Goal: Task Accomplishment & Management: Complete application form

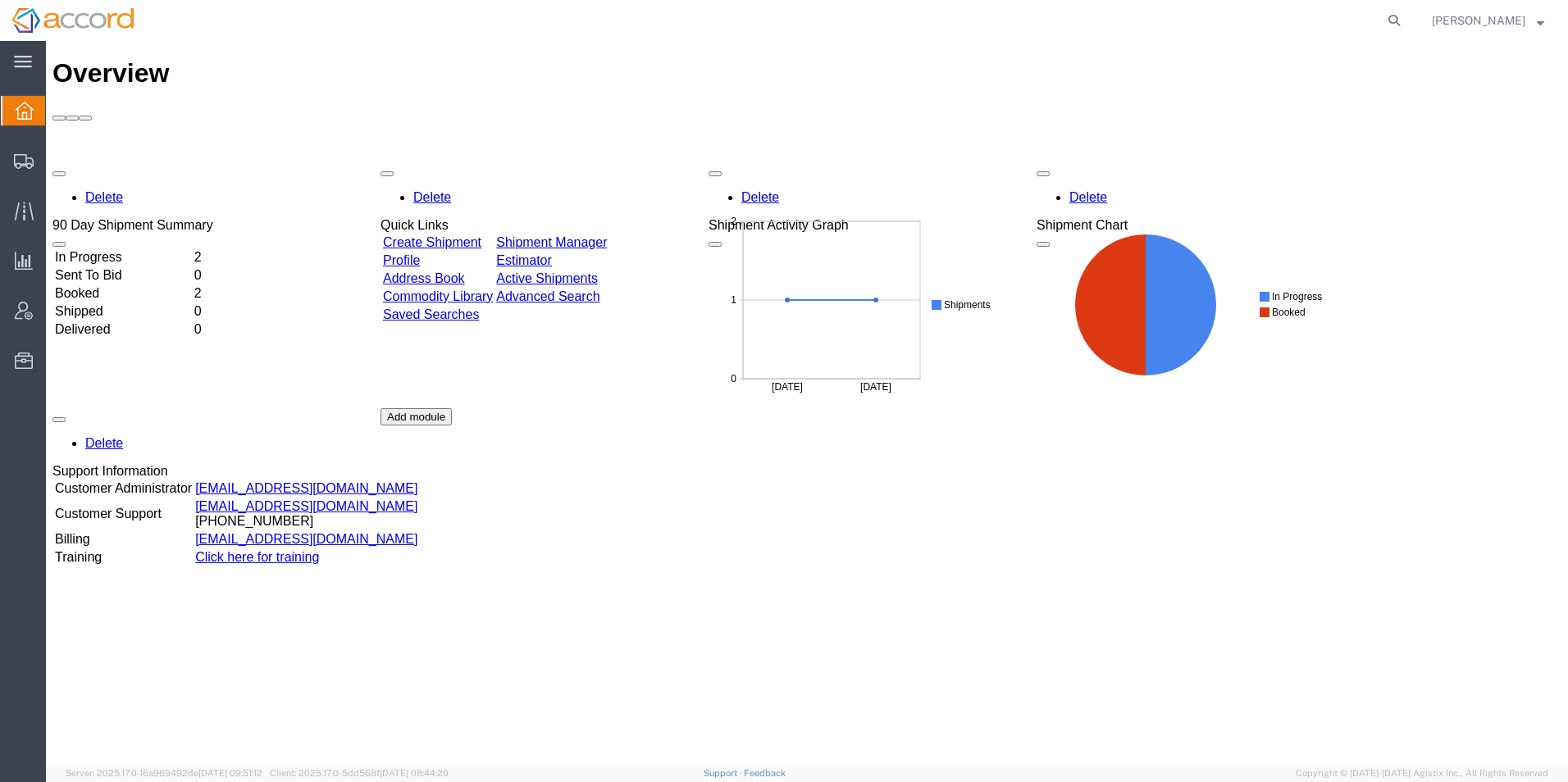
click at [463, 236] on link "Create Shipment" at bounding box center [431, 243] width 98 height 14
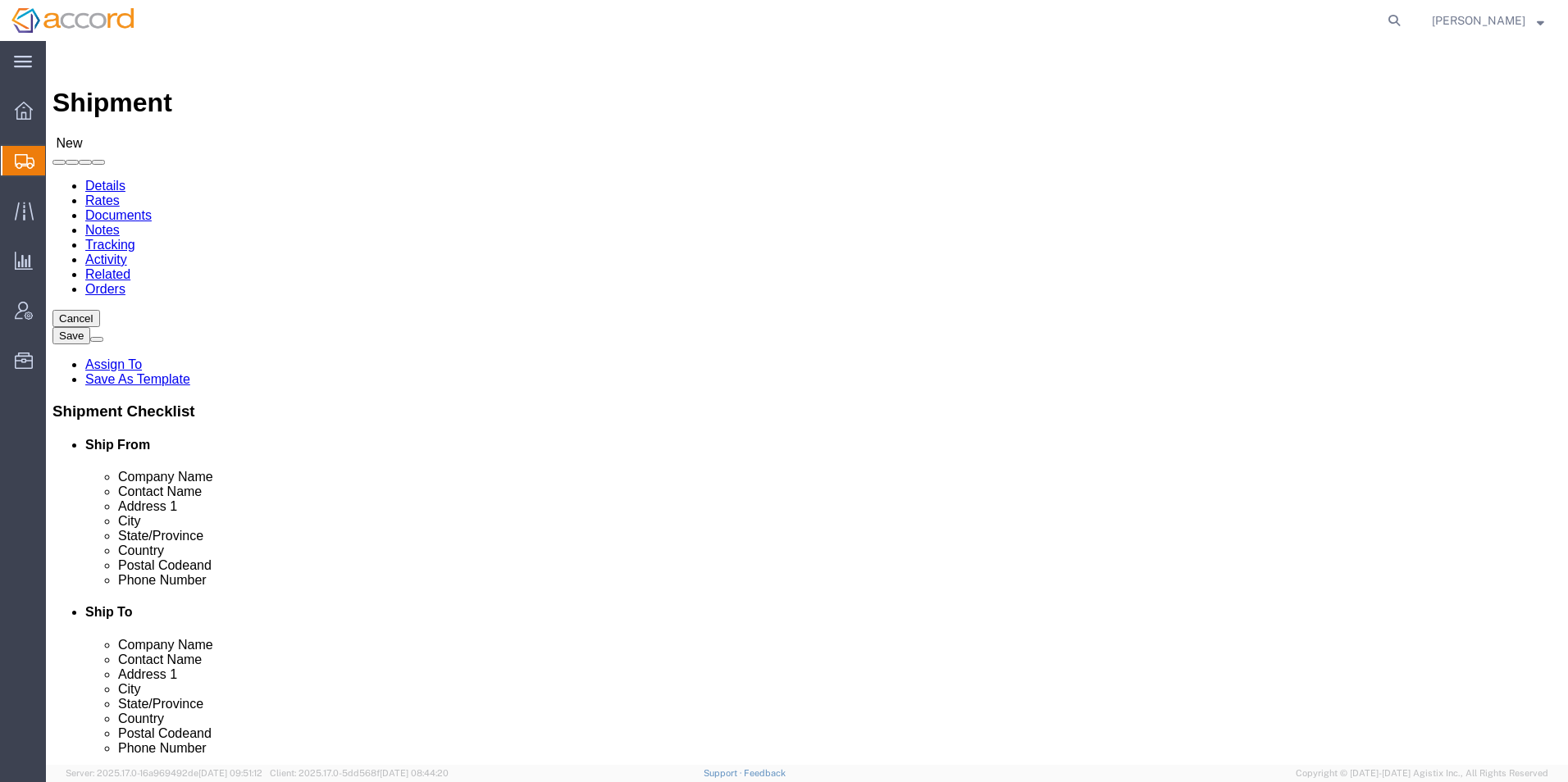
select select
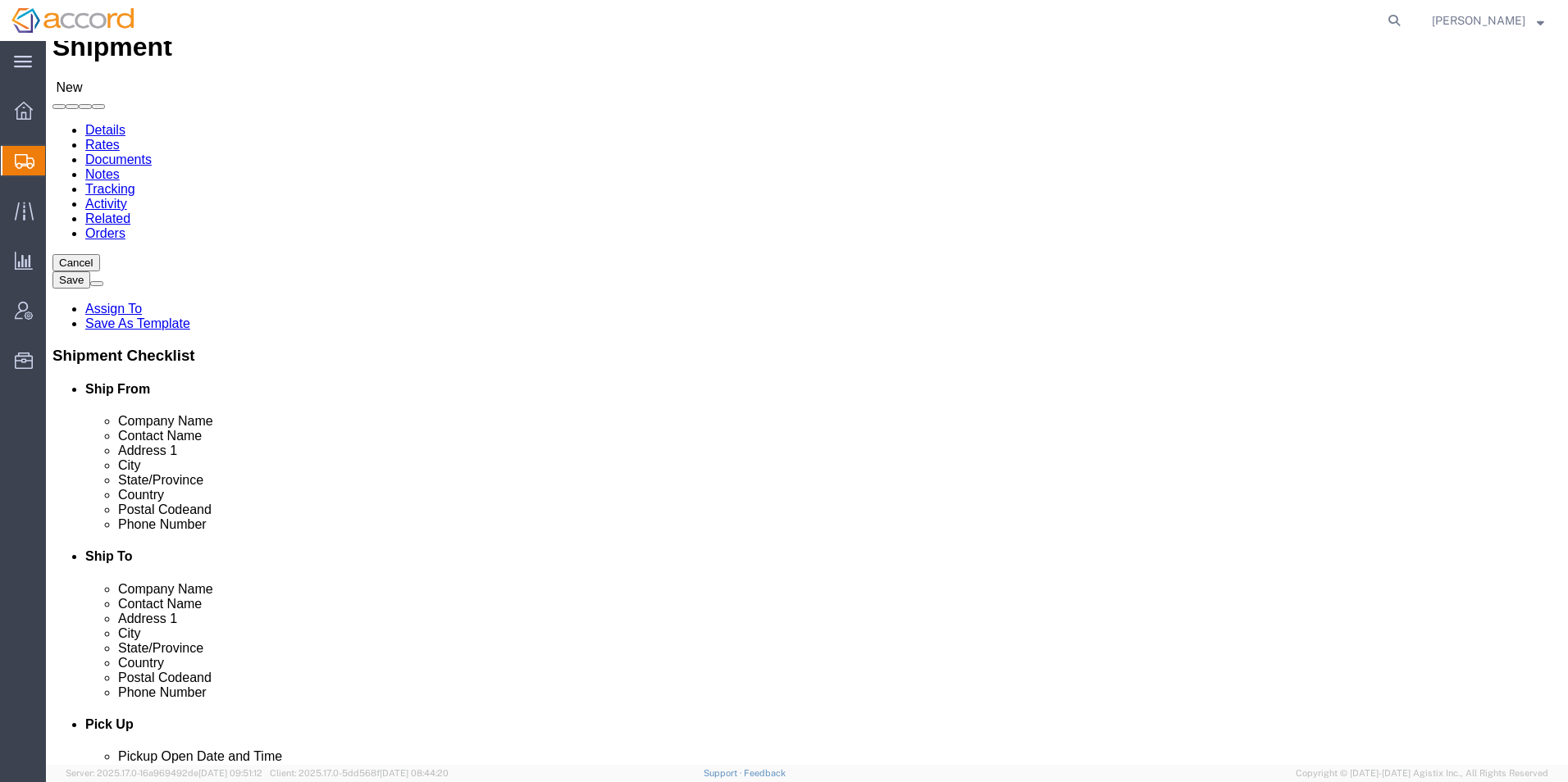
scroll to position [82, 0]
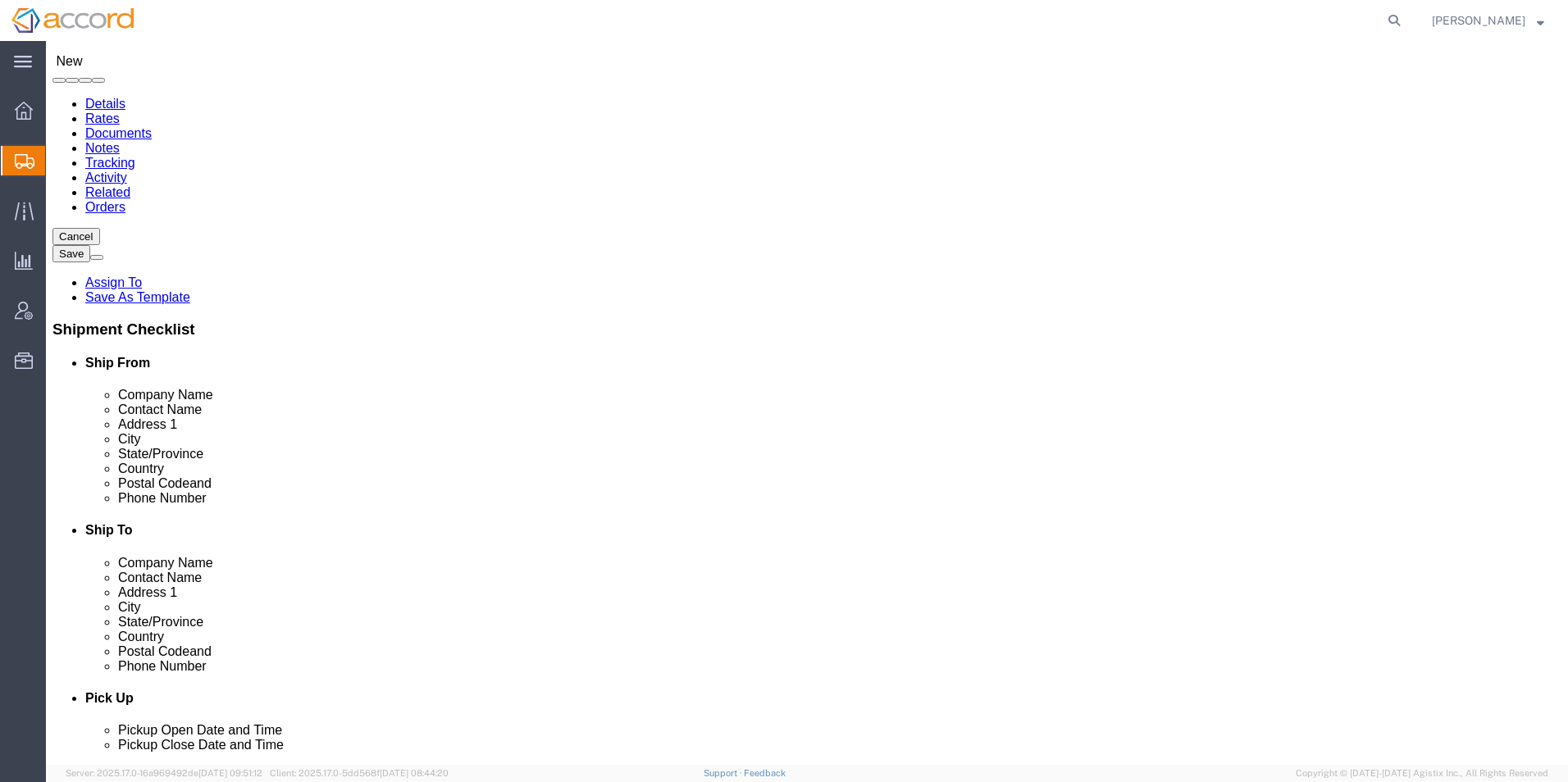
click div "Location My Profile Location Accord Biopharma - [GEOGRAPHIC_DATA] Accord Health…"
click input "text"
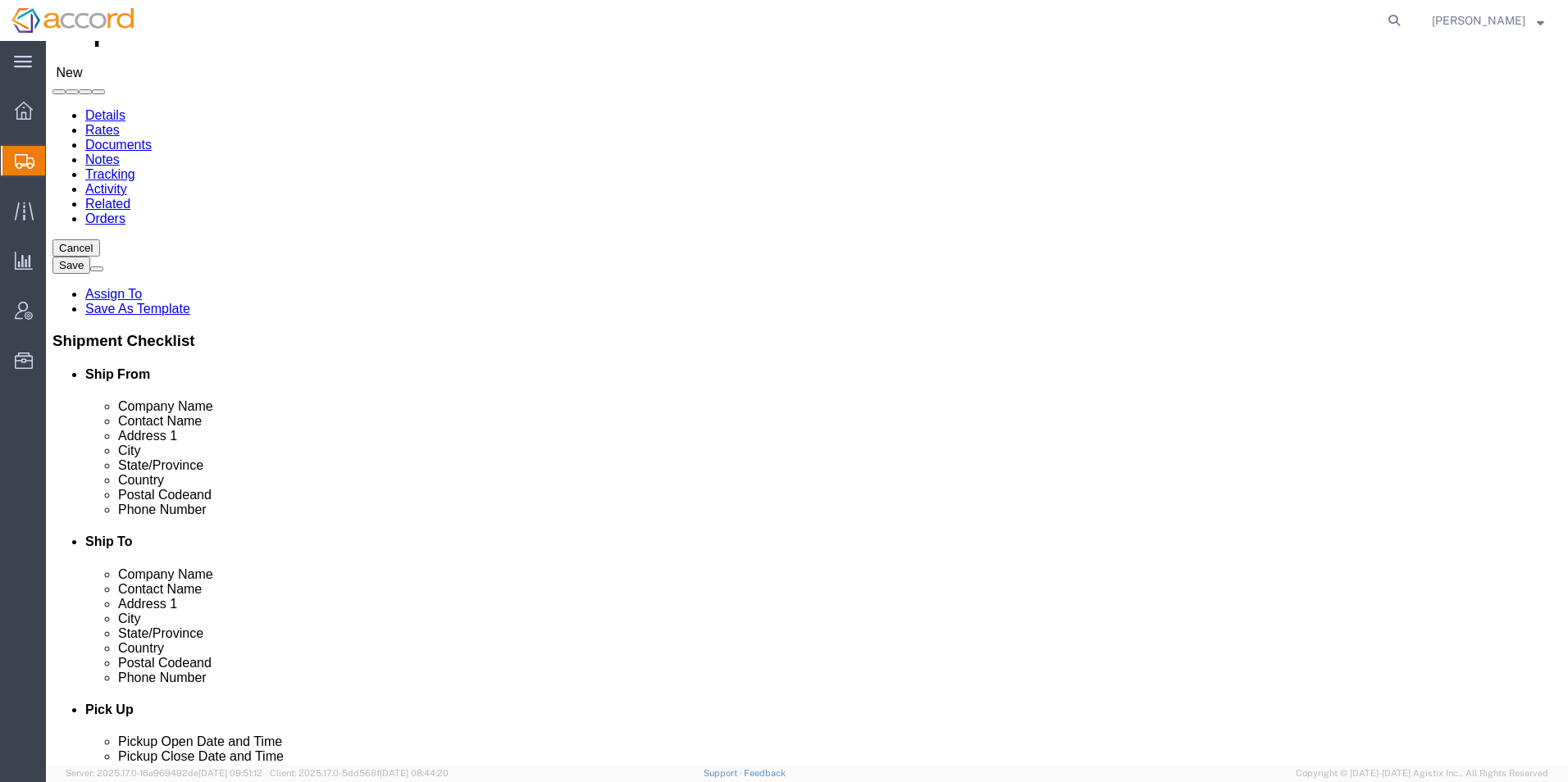
scroll to position [0, 0]
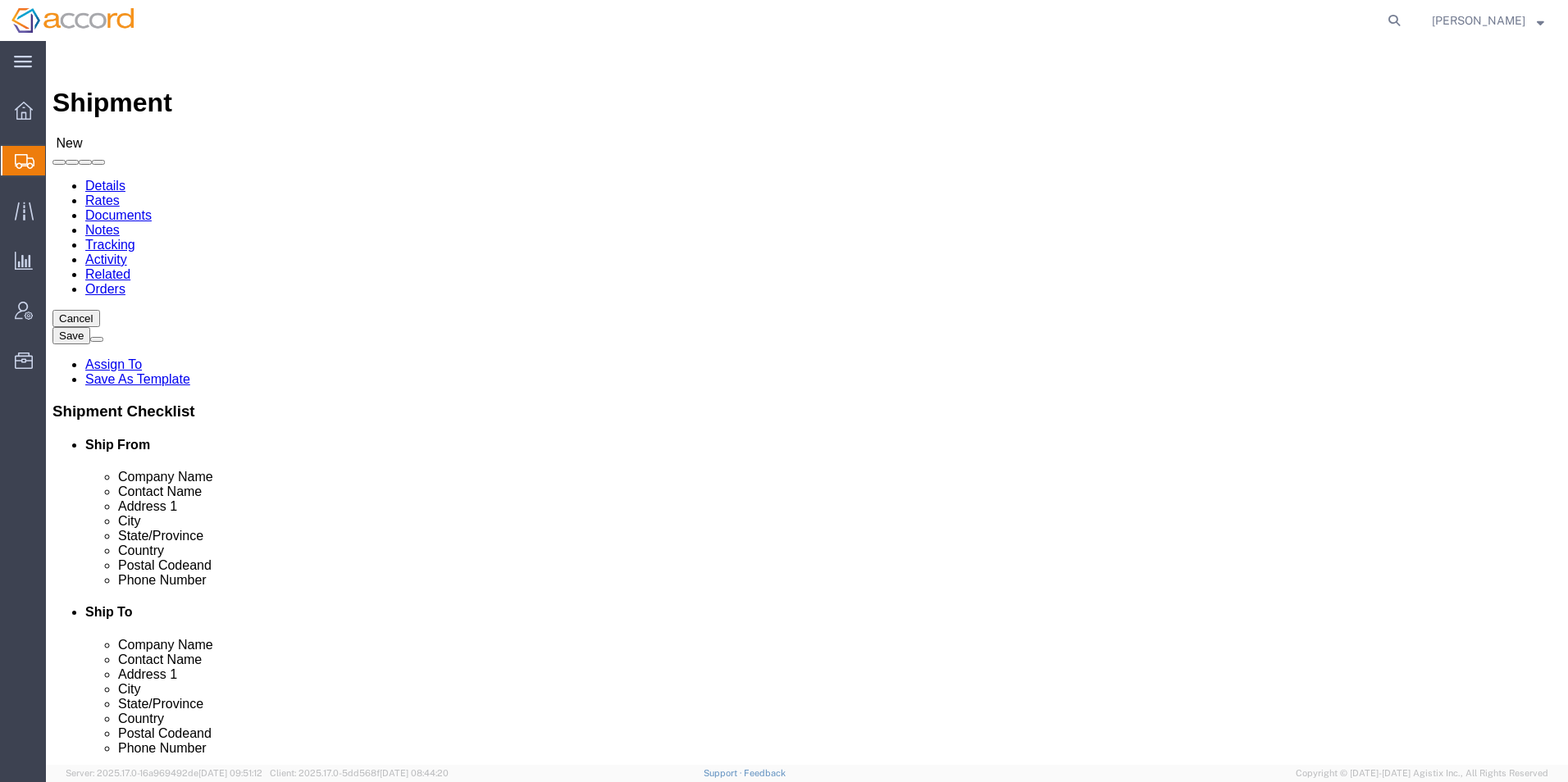
click button
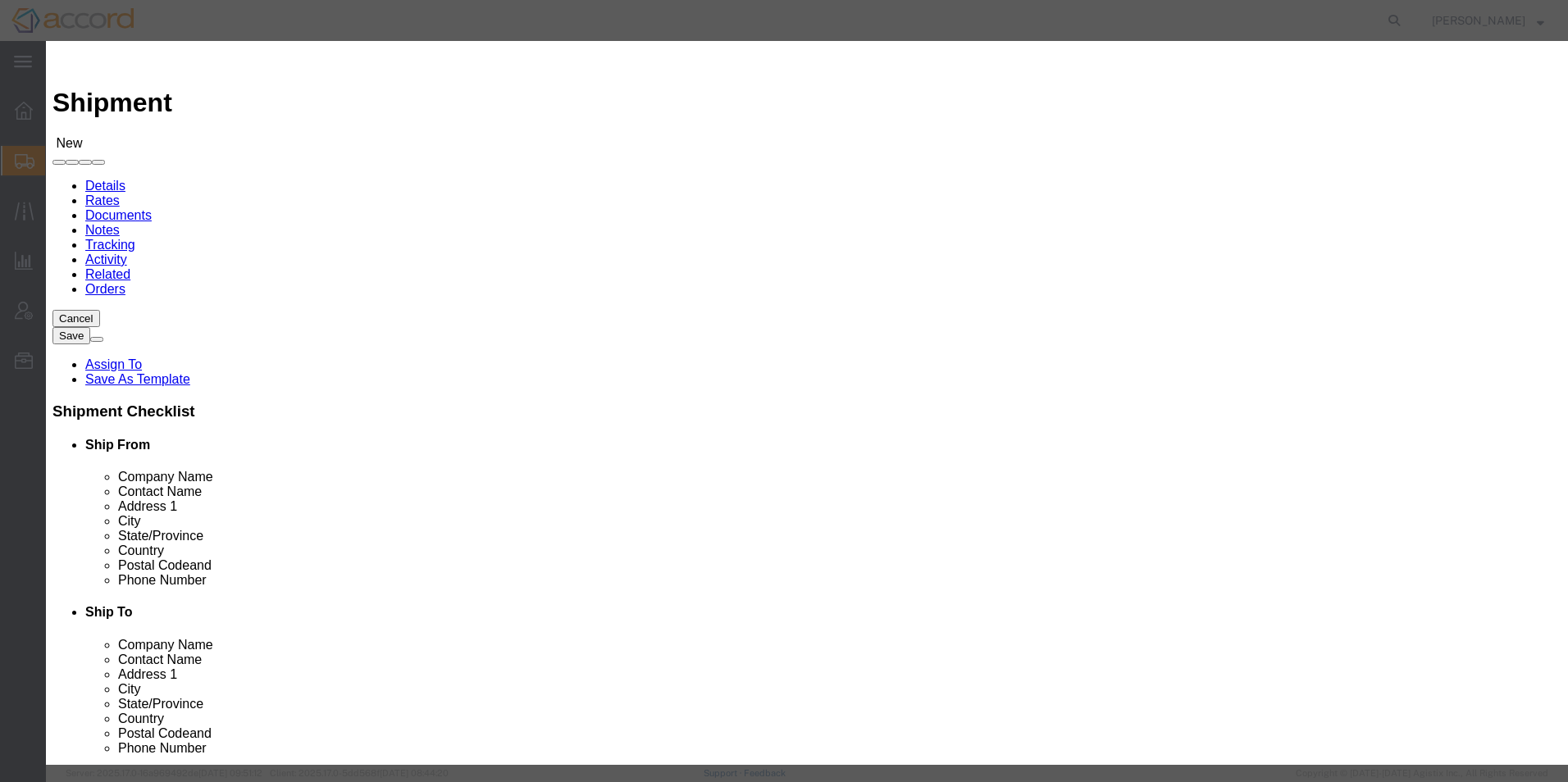
drag, startPoint x: 374, startPoint y: 193, endPoint x: 390, endPoint y: 197, distance: 16.5
click div "From To Company Name Street City State Zip Country Contact Email DPL Status Las…"
drag, startPoint x: 423, startPoint y: 195, endPoint x: 600, endPoint y: 207, distance: 177.4
click div "From To Company Name Street City State Zip Country Contact Email DPL Status Las…"
click button "Select"
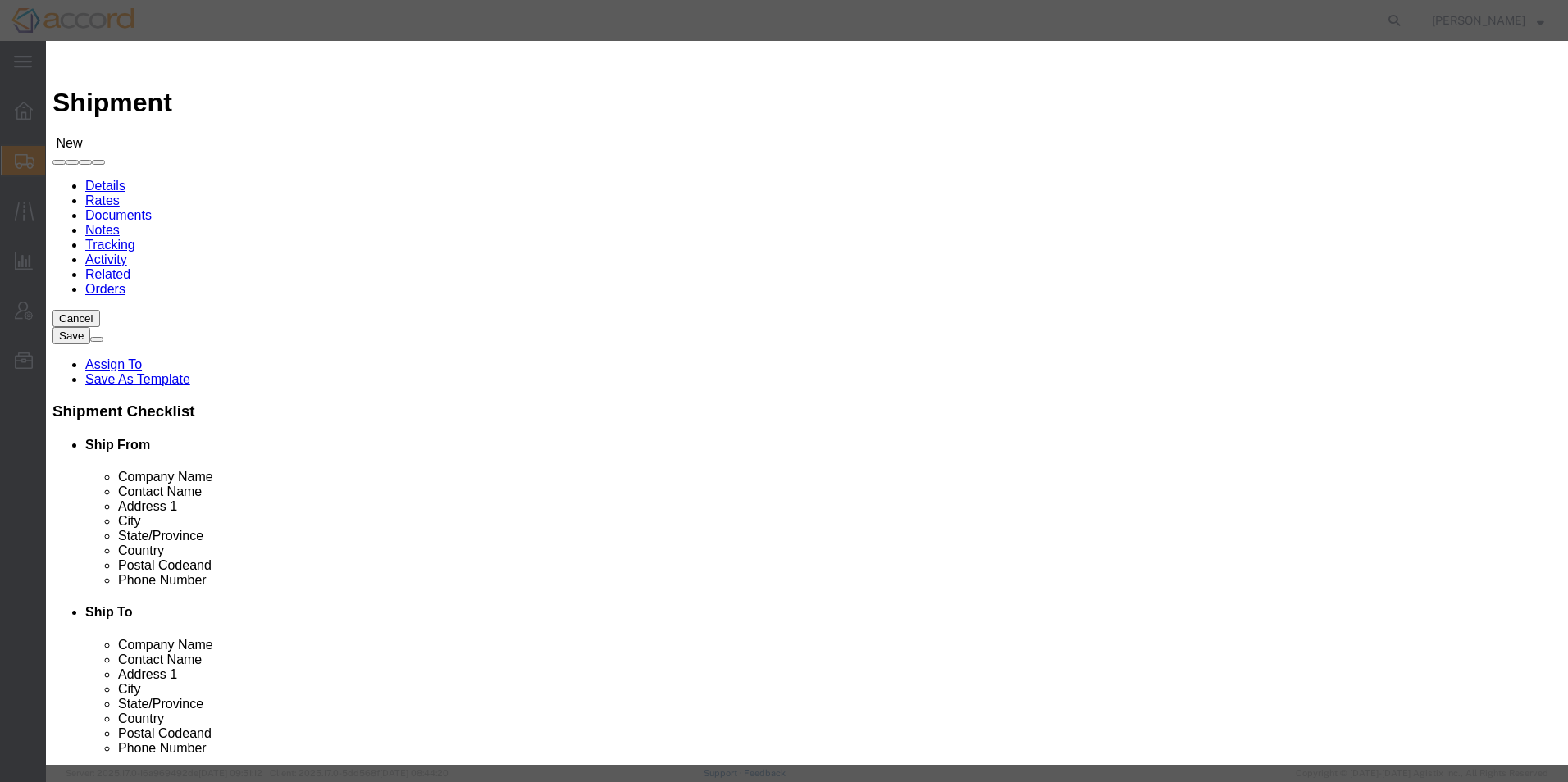
select select
type input "PCI Pharma Services, Inc"
type input "[PERSON_NAME]"
type input "[STREET_ADDRESS]"
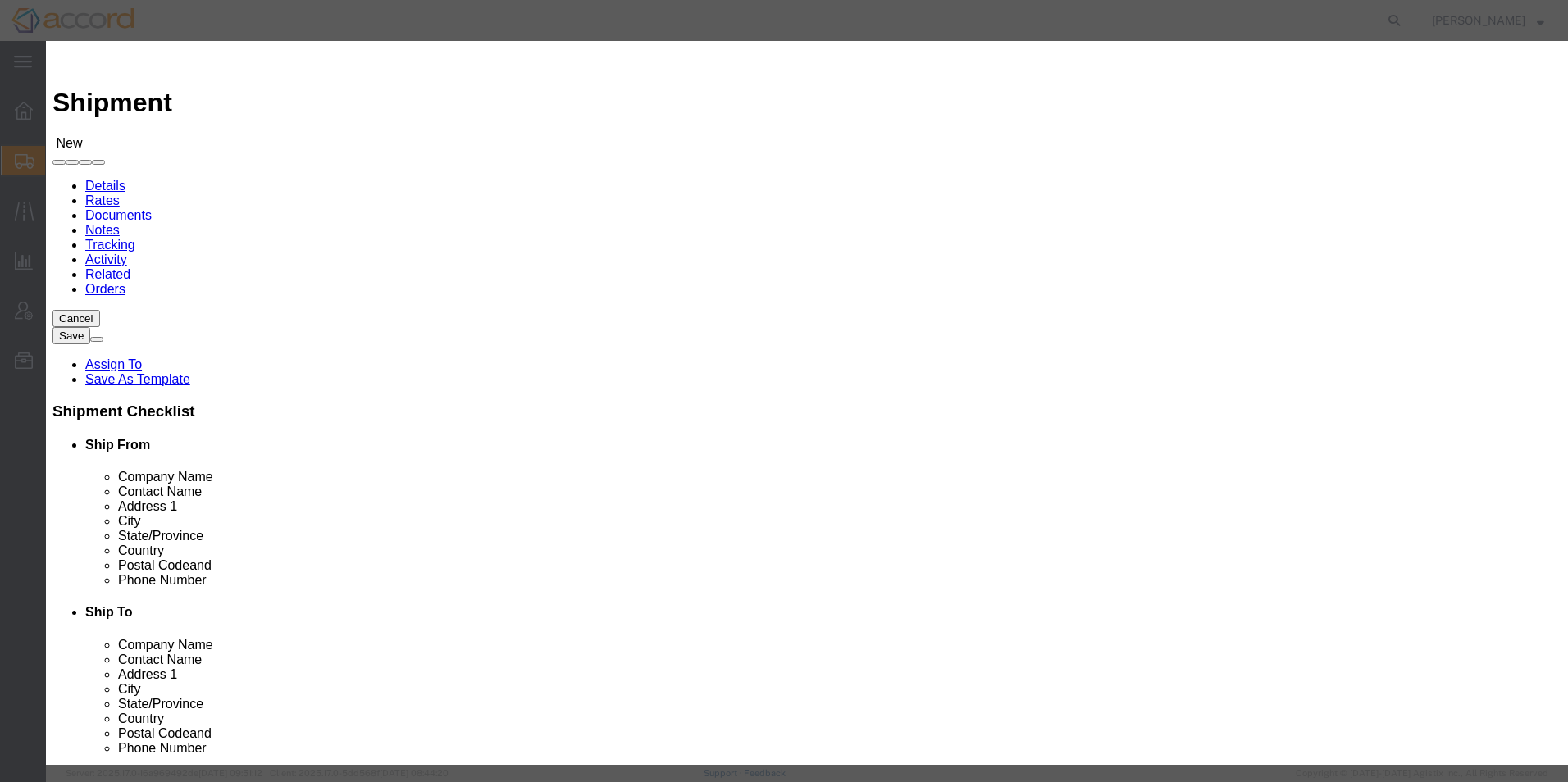
type input "[GEOGRAPHIC_DATA]"
type input "19114"
type input "[PHONE_NUMBER]"
type input "[PERSON_NAME][EMAIL_ADDRESS][PERSON_NAME][DOMAIN_NAME]"
checkbox input "true"
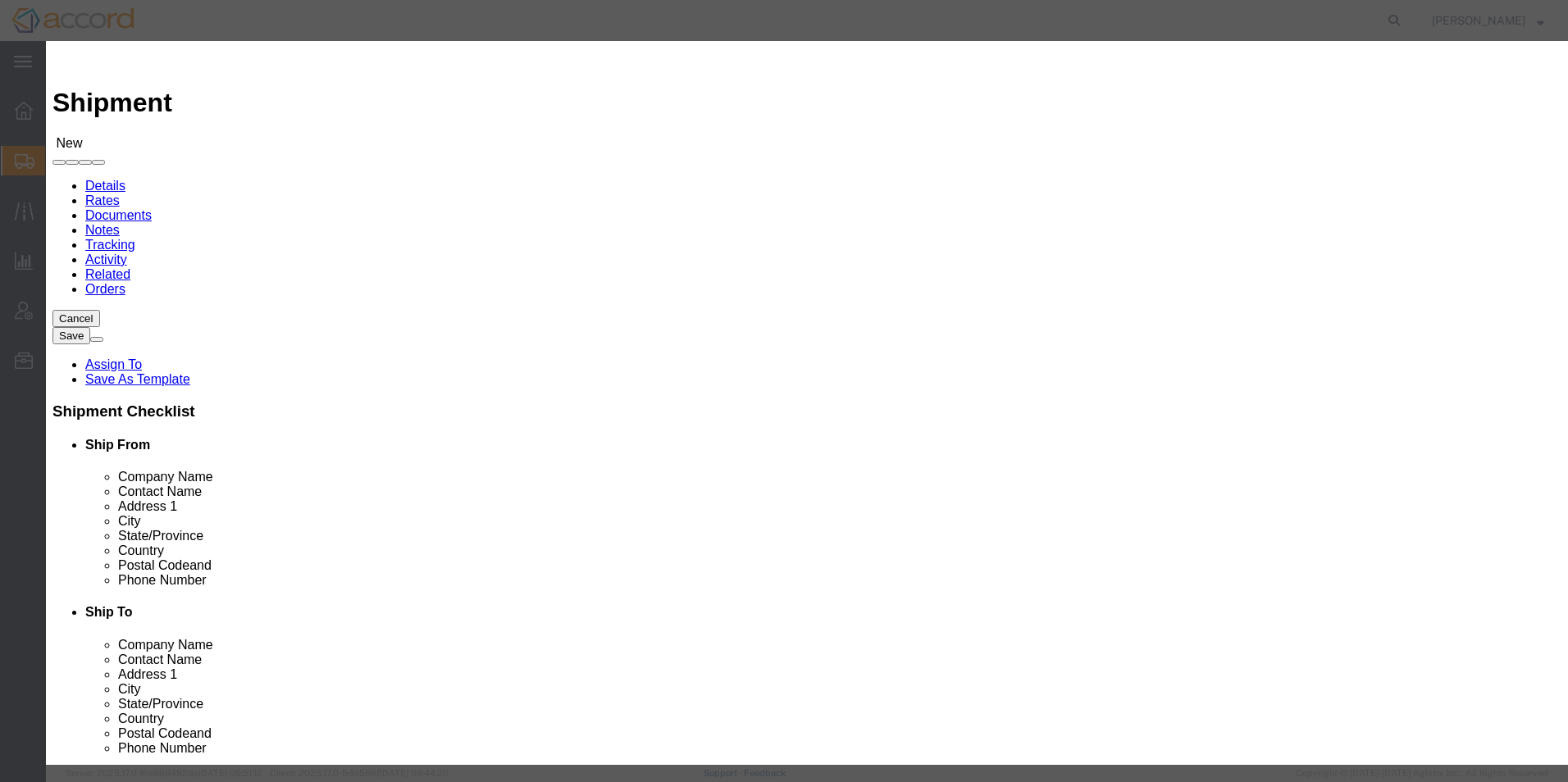
select select "PA"
click button "Select"
select select
type input "Cardinal Health SPS"
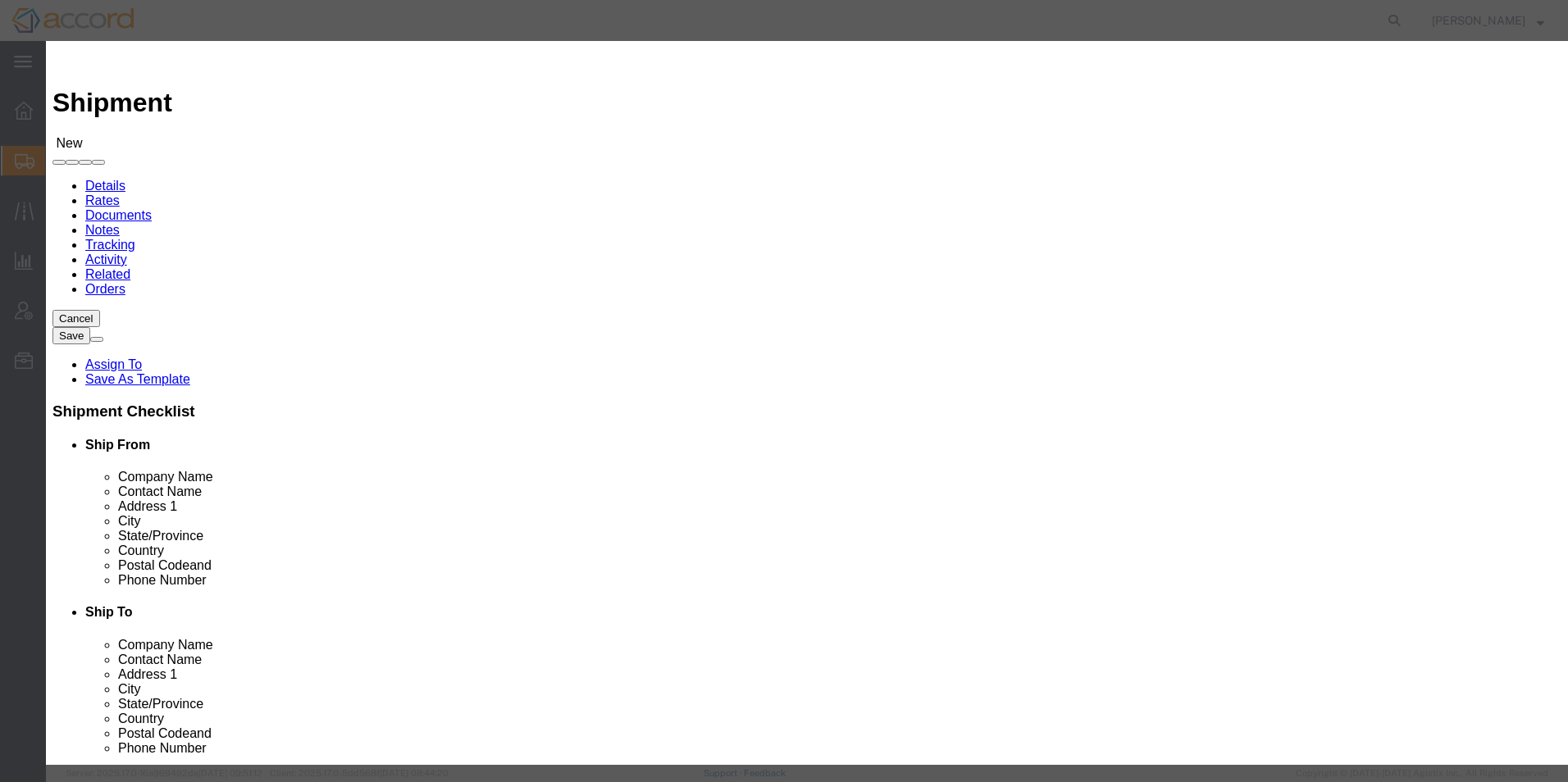
type input "[STREET_ADDRESS][PERSON_NAME]"
type input "Suite 100"
type input "La Vergne"
type input "37086"
type input "[PHONE_NUMBER]"
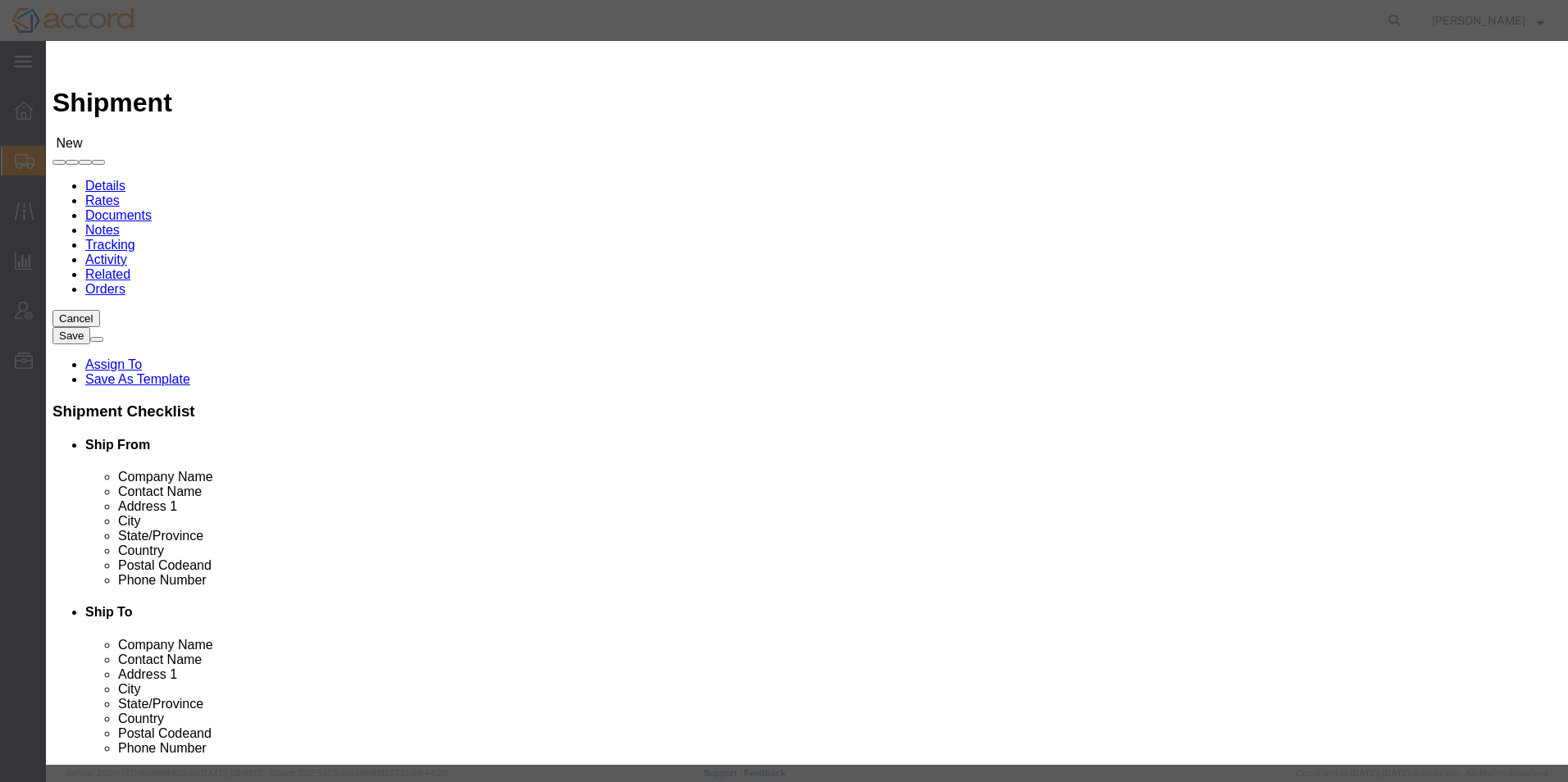
type input "[EMAIL_ADDRESS][DOMAIN_NAME]"
checkbox input "true"
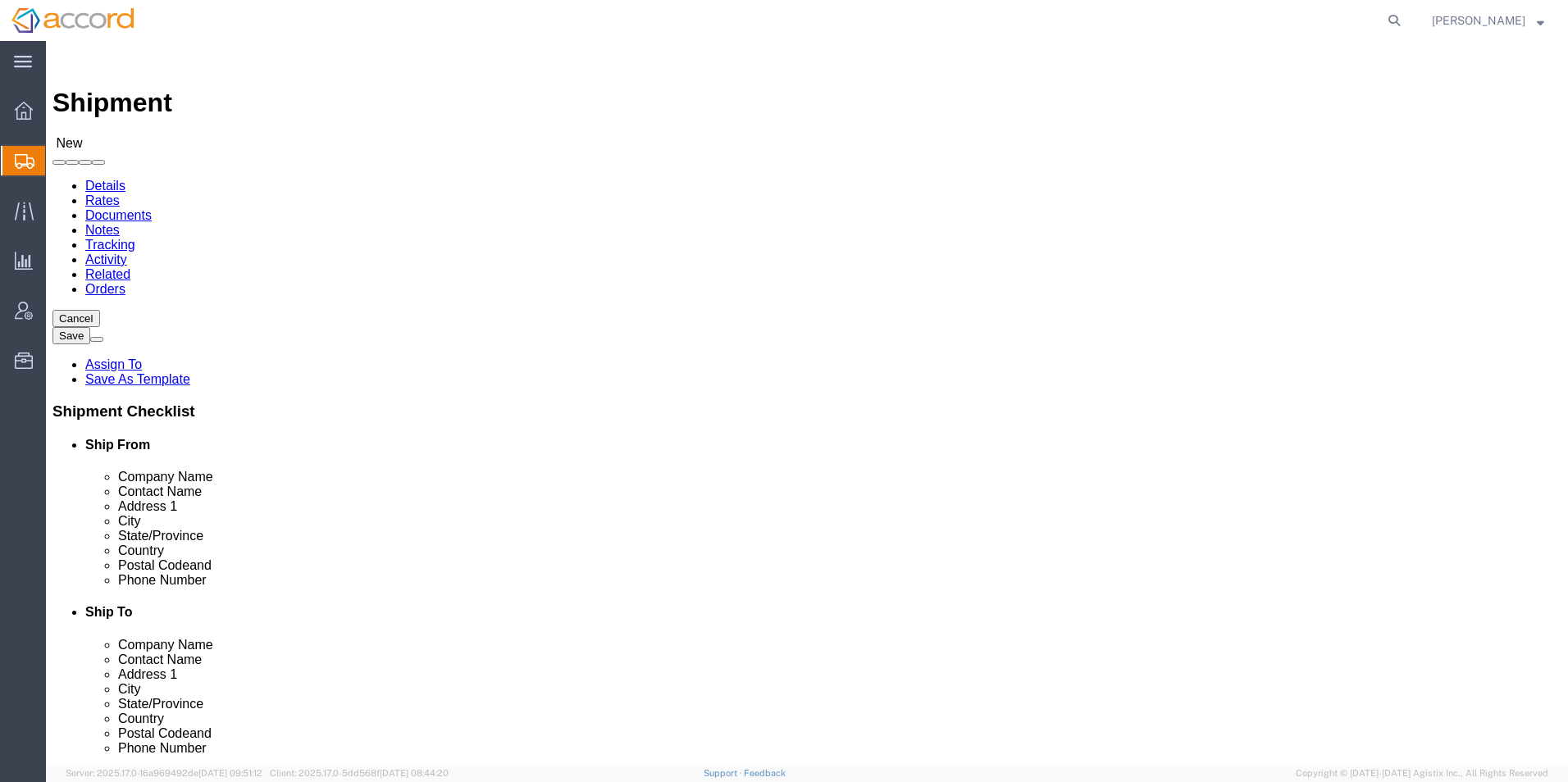
select select "TN"
drag, startPoint x: 819, startPoint y: 621, endPoint x: 797, endPoint y: 623, distance: 22.1
click input "checkbox"
checkbox input "false"
click input "checkbox"
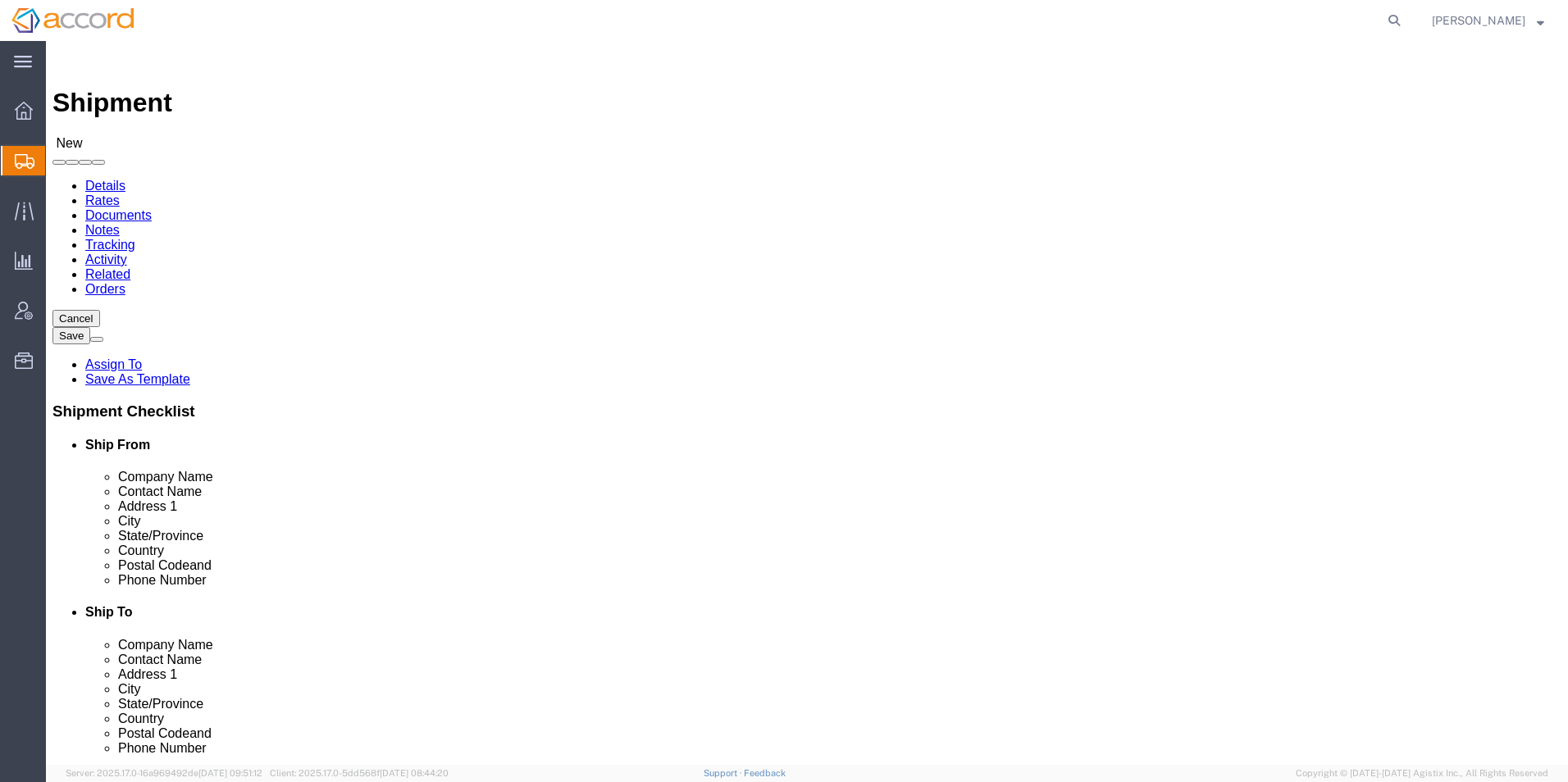
checkbox input "false"
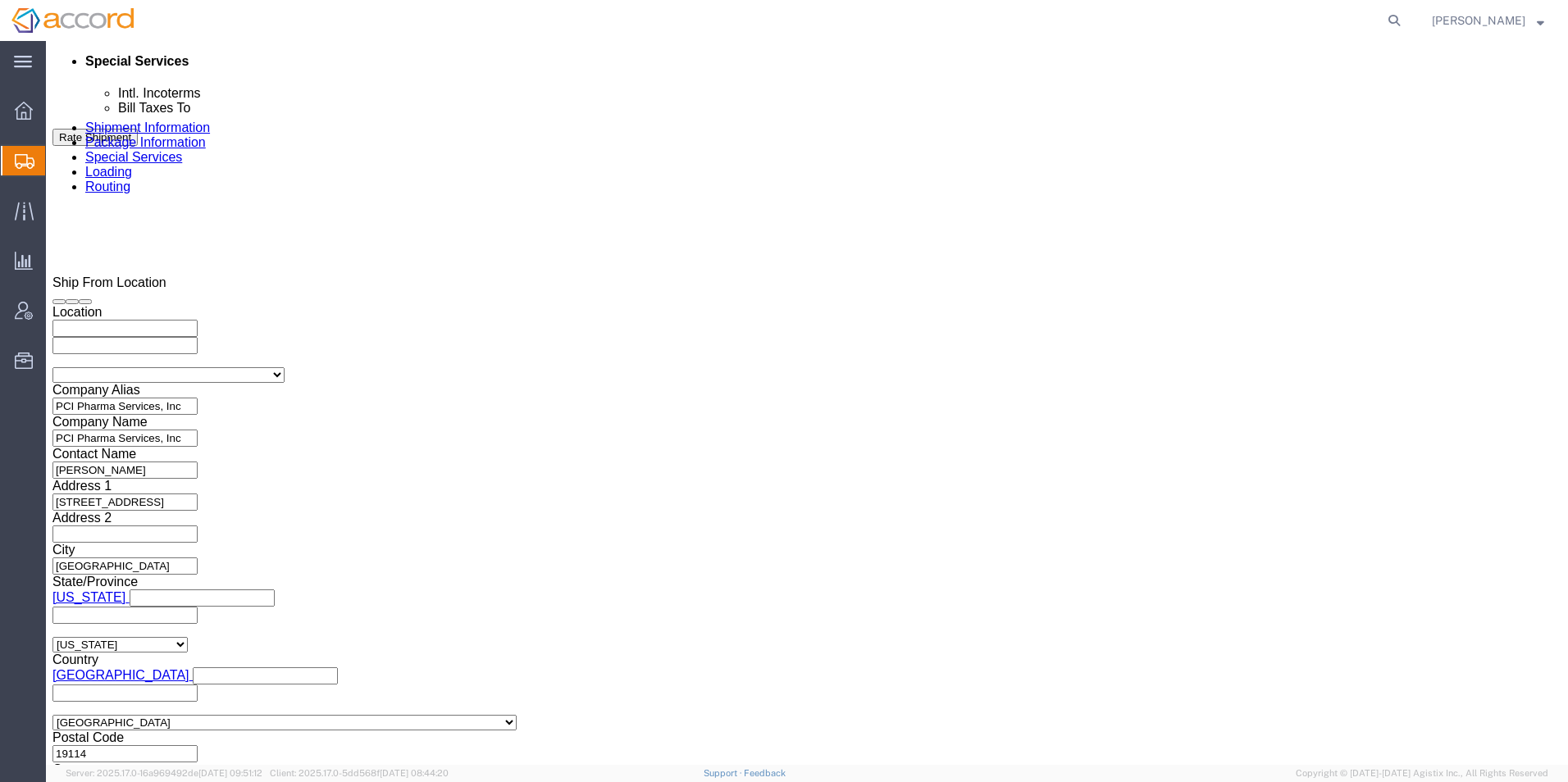
scroll to position [984, 0]
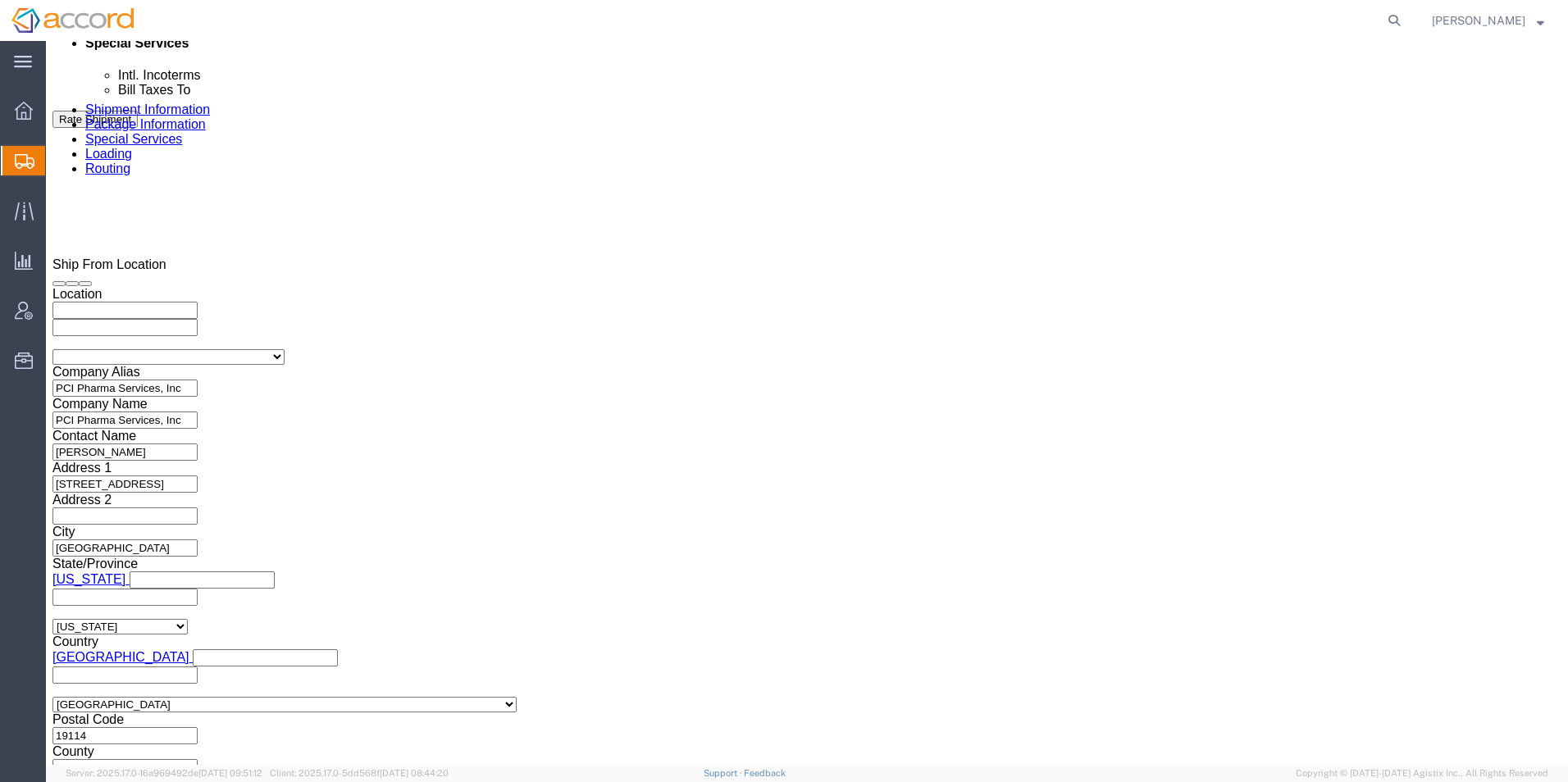
click div "[DATE] 9:00 AM"
click input "9:00 AM"
